Goal: Register for event/course

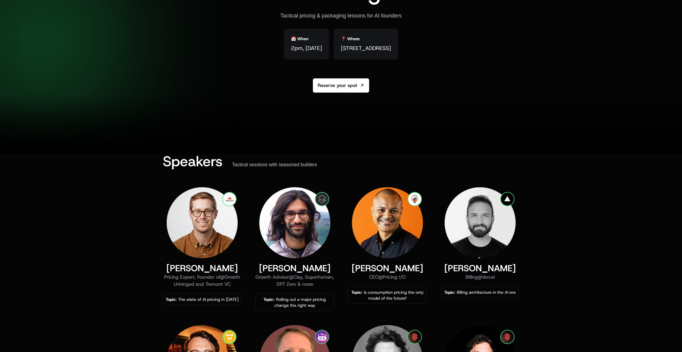
scroll to position [198, 0]
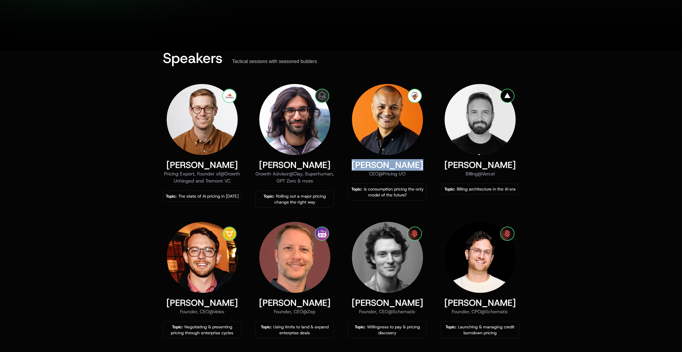
drag, startPoint x: 419, startPoint y: 167, endPoint x: 353, endPoint y: 163, distance: 65.8
click at [353, 163] on div "[PERSON_NAME]" at bounding box center [387, 165] width 78 height 11
copy div "[PERSON_NAME]"
click at [146, 170] on div "Speakers Tactical sessions with seasoned builders [PERSON_NAME] Pricing Expert,…" at bounding box center [341, 274] width 682 height 447
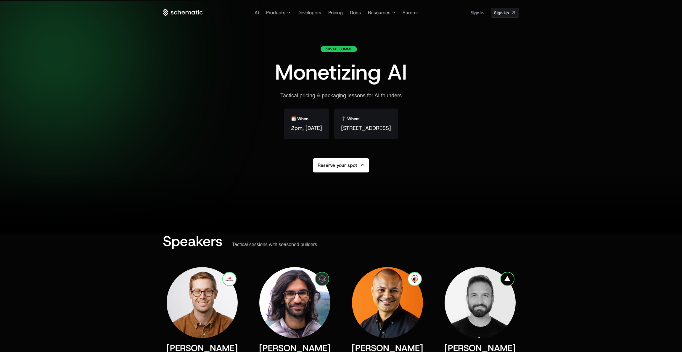
scroll to position [0, 0]
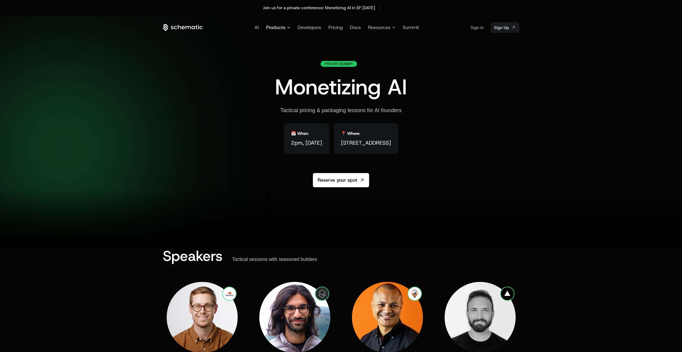
click at [280, 29] on span "Products" at bounding box center [275, 27] width 19 height 7
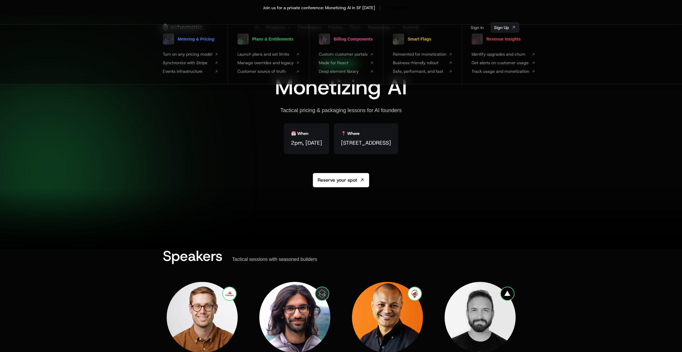
click at [167, 113] on div "Private Summit Monetizing AI Tactical pricing & packaging lessons for AI founde…" at bounding box center [341, 138] width 356 height 155
click at [176, 116] on div "Private Summit Monetizing AI Tactical pricing & packaging lessons for AI founde…" at bounding box center [341, 138] width 356 height 155
click at [273, 8] on div "Join us for a private conference: Monetizing AI in SF [DATE]" at bounding box center [319, 8] width 112 height 6
click at [201, 141] on div "Private Summit Monetizing AI Tactical pricing & packaging lessons for AI founde…" at bounding box center [341, 138] width 356 height 155
click at [349, 167] on div "Private Summit Monetizing AI Tactical pricing & packaging lessons for AI founde…" at bounding box center [341, 138] width 132 height 155
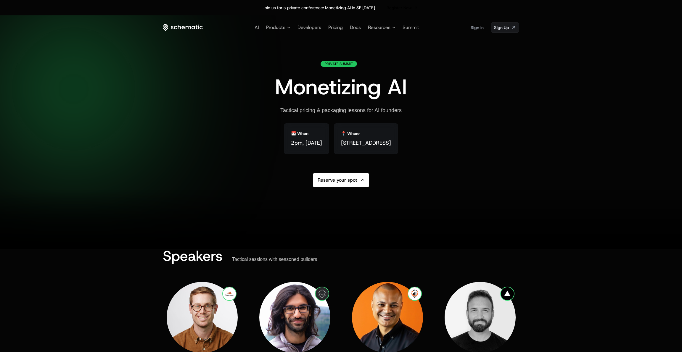
click at [178, 27] on icon at bounding box center [179, 27] width 3 height 4
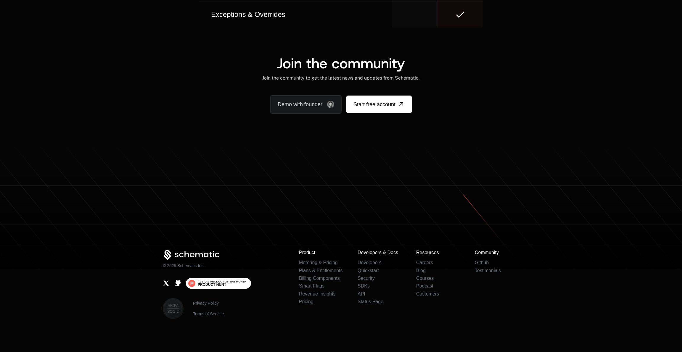
scroll to position [3585, 0]
click at [226, 282] on span "#1 SaaS Product of the Month" at bounding box center [222, 281] width 49 height 3
